Goal: Task Accomplishment & Management: Manage account settings

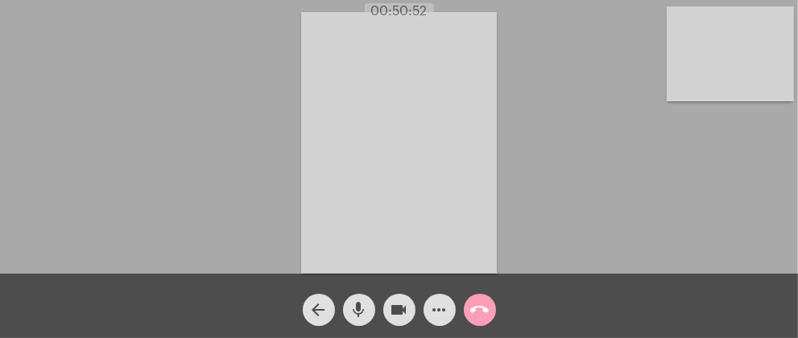
click at [477, 310] on mat-icon "call_end" at bounding box center [479, 309] width 19 height 19
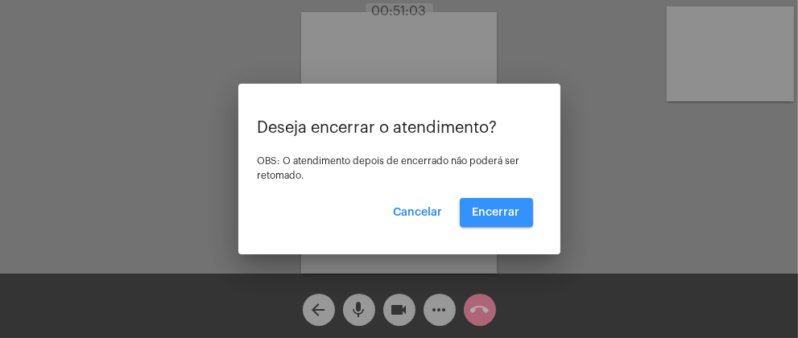
click at [484, 209] on span "Encerrar" at bounding box center [495, 212] width 47 height 11
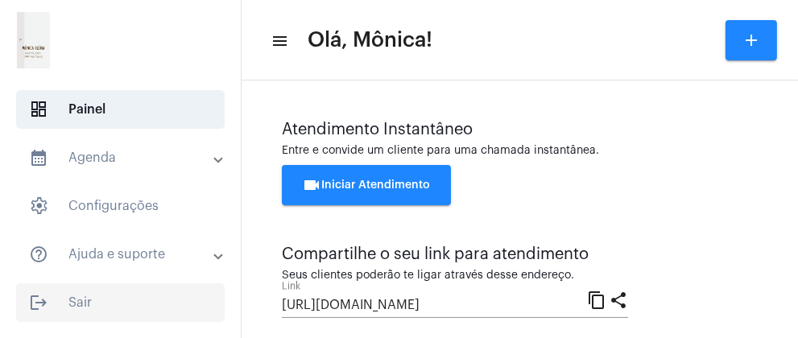
click at [90, 308] on span "logout Sair" at bounding box center [120, 302] width 208 height 39
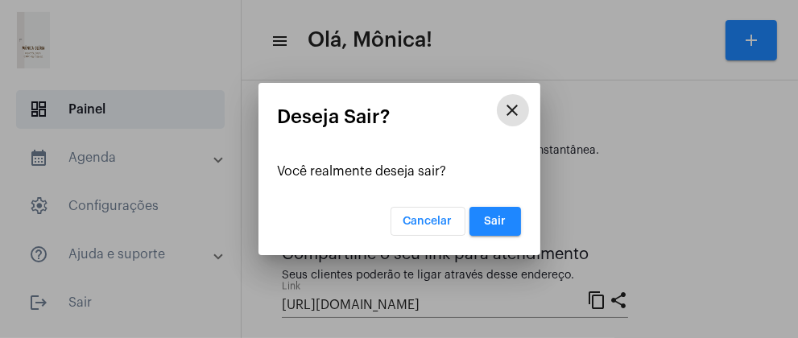
click at [507, 217] on button "Sair" at bounding box center [495, 221] width 52 height 29
